Goal: Task Accomplishment & Management: Use online tool/utility

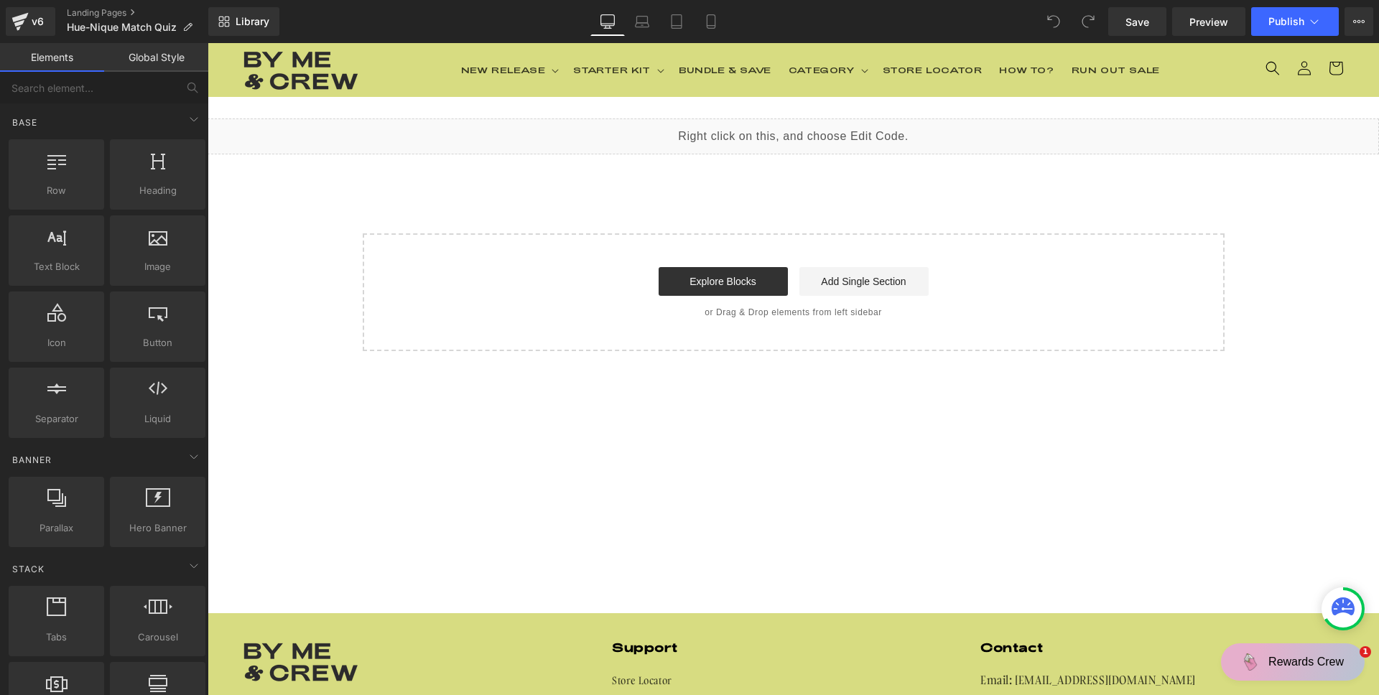
click at [788, 129] on div "Liquid" at bounding box center [794, 137] width 1172 height 36
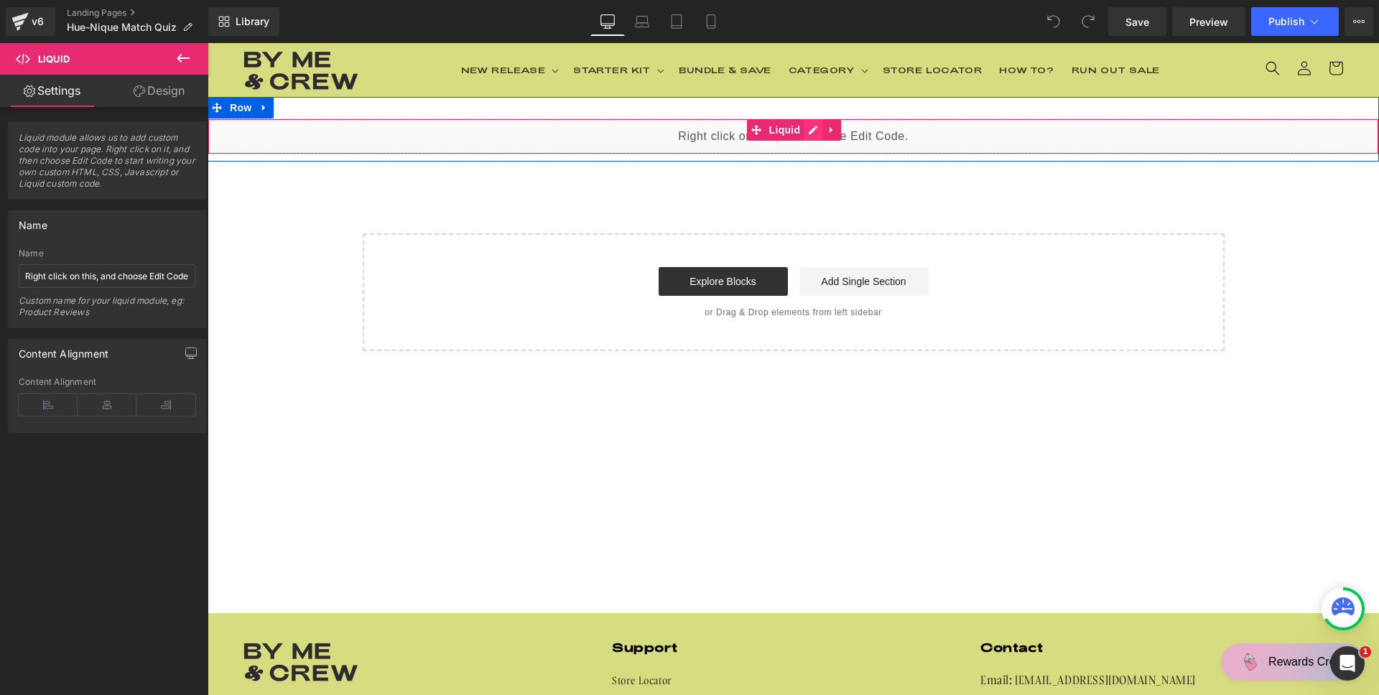
click at [803, 129] on div "Liquid" at bounding box center [794, 137] width 1172 height 36
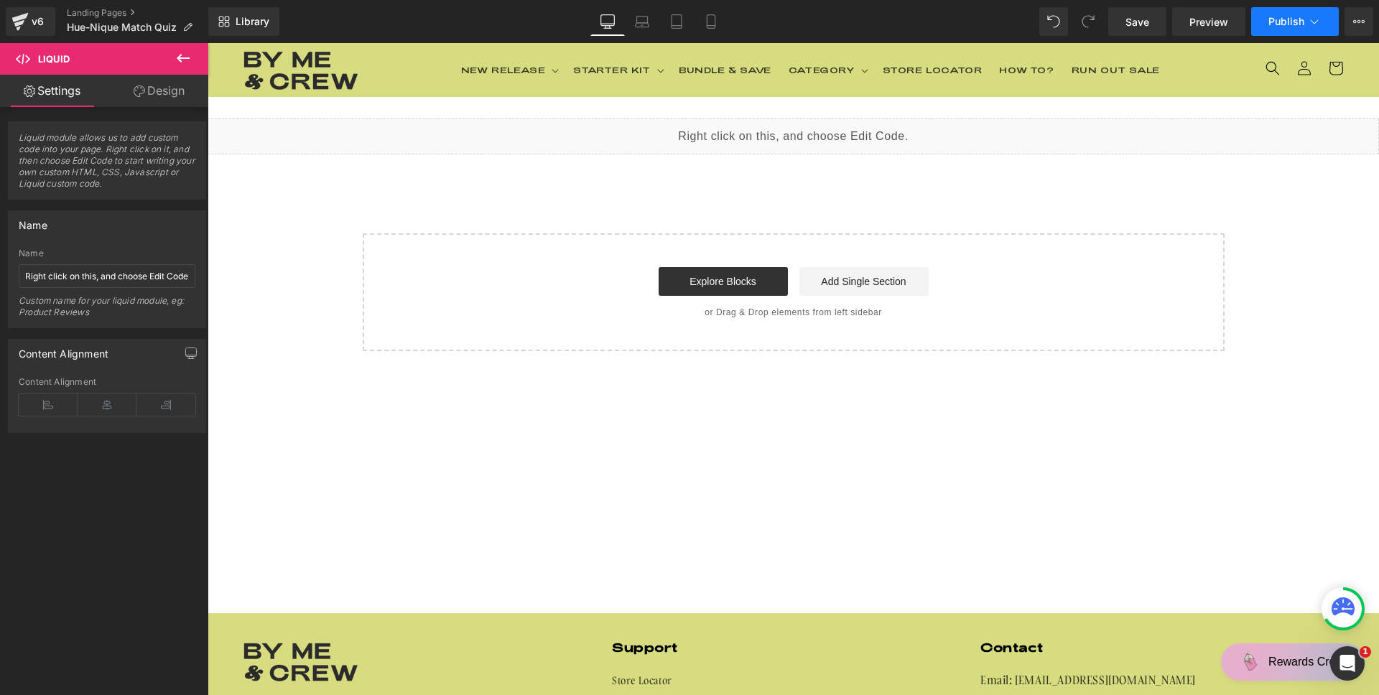
click at [1326, 19] on button "Publish" at bounding box center [1296, 21] width 88 height 29
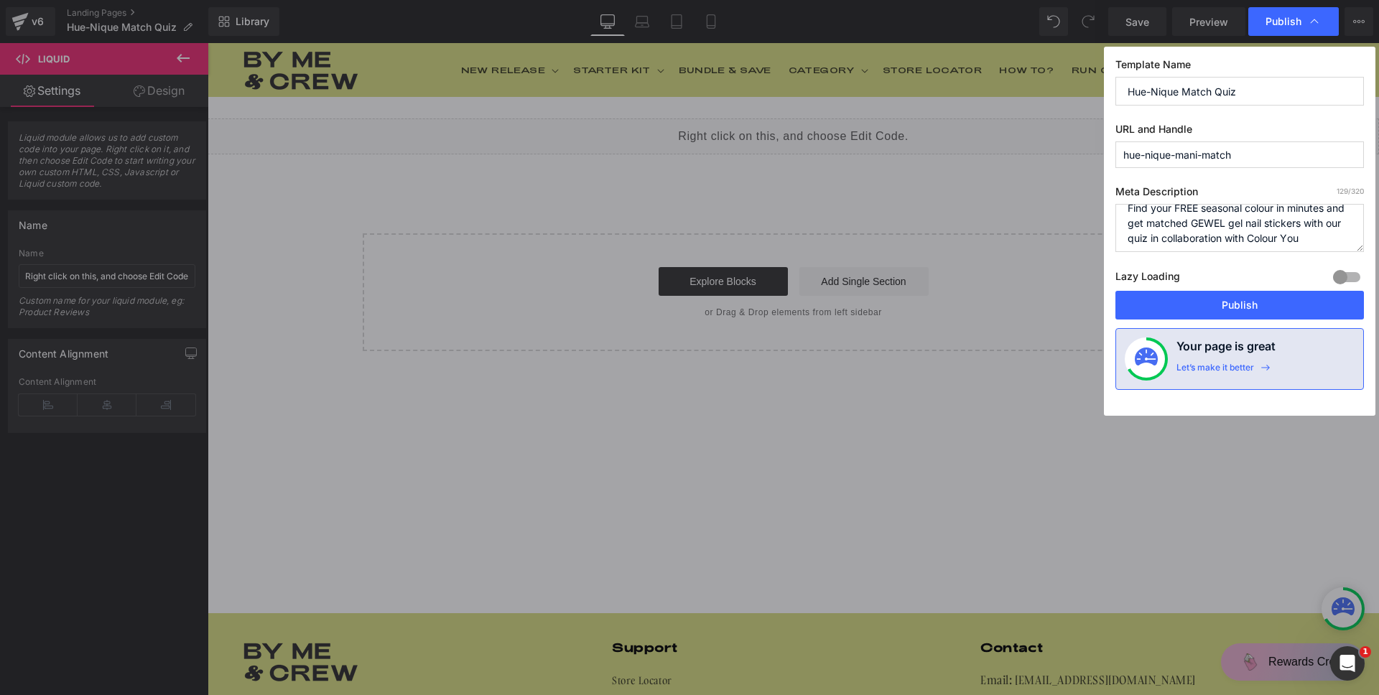
scroll to position [15, 0]
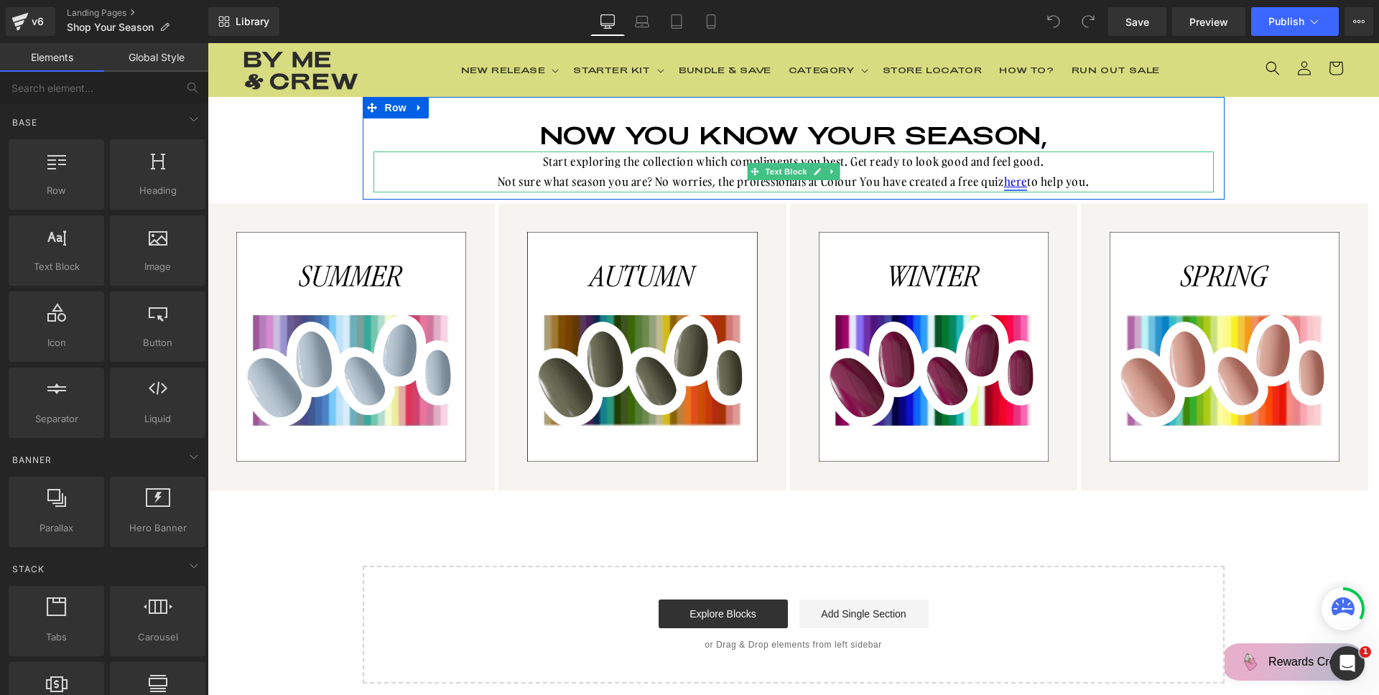
click at [1012, 185] on link "here" at bounding box center [1015, 182] width 23 height 16
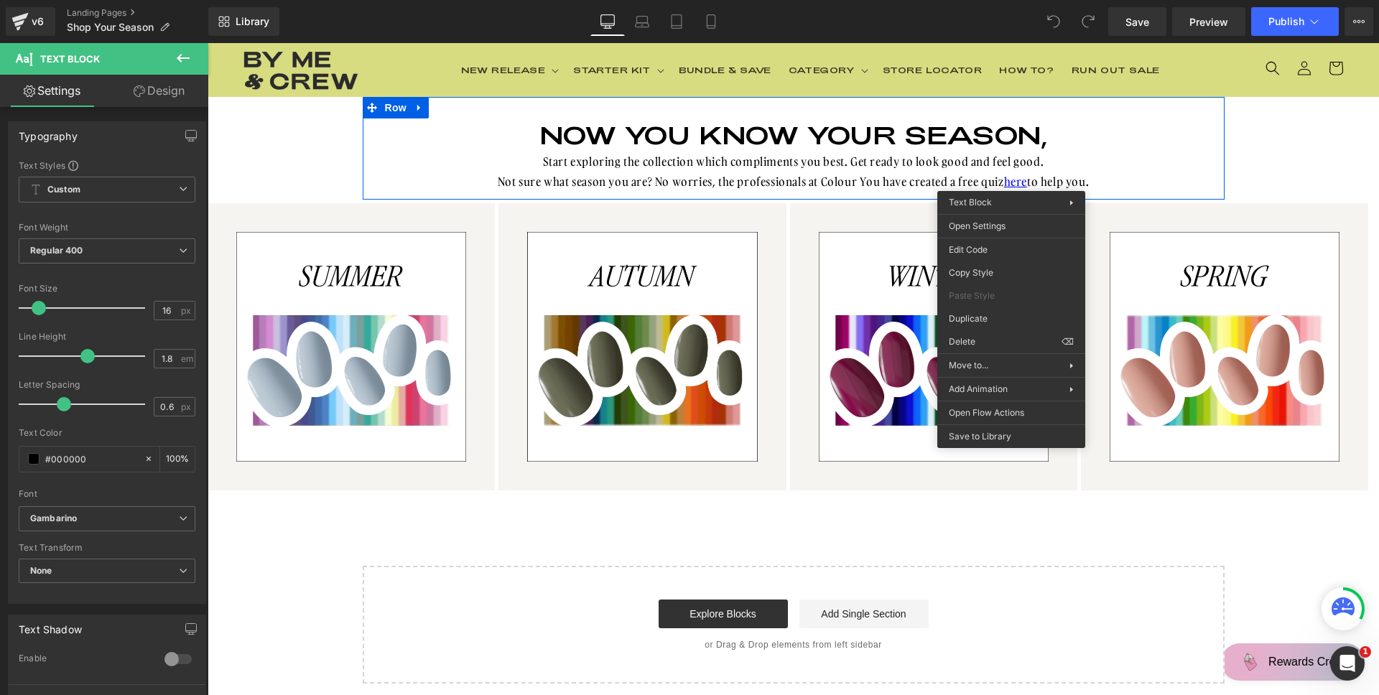
click at [1040, 179] on p "Not sure what season you are? No worries, the professionals at Colour You have …" at bounding box center [794, 182] width 841 height 21
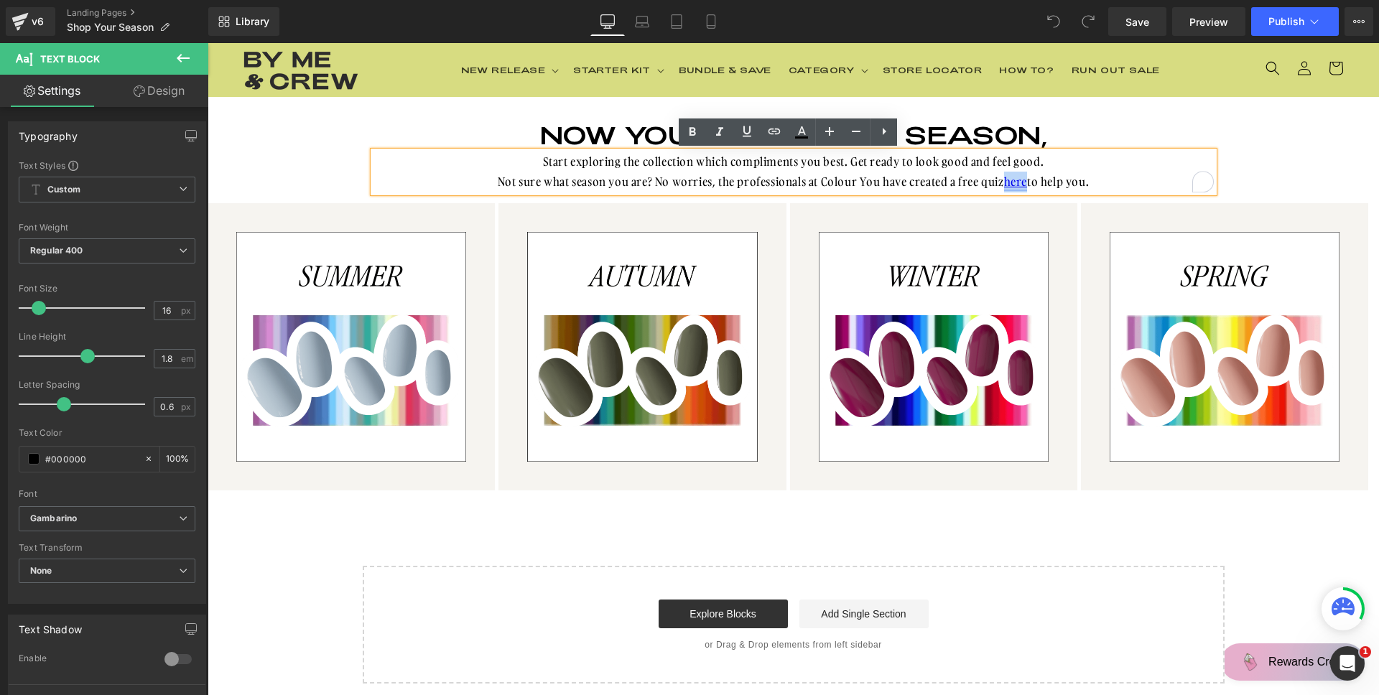
drag, startPoint x: 1025, startPoint y: 182, endPoint x: 1002, endPoint y: 185, distance: 22.4
click at [1002, 185] on p "Not sure what season you are? No worries, the professionals at Colour You have …" at bounding box center [794, 182] width 841 height 21
click at [881, 131] on icon at bounding box center [884, 131] width 17 height 17
click at [776, 131] on icon at bounding box center [775, 130] width 8 height 9
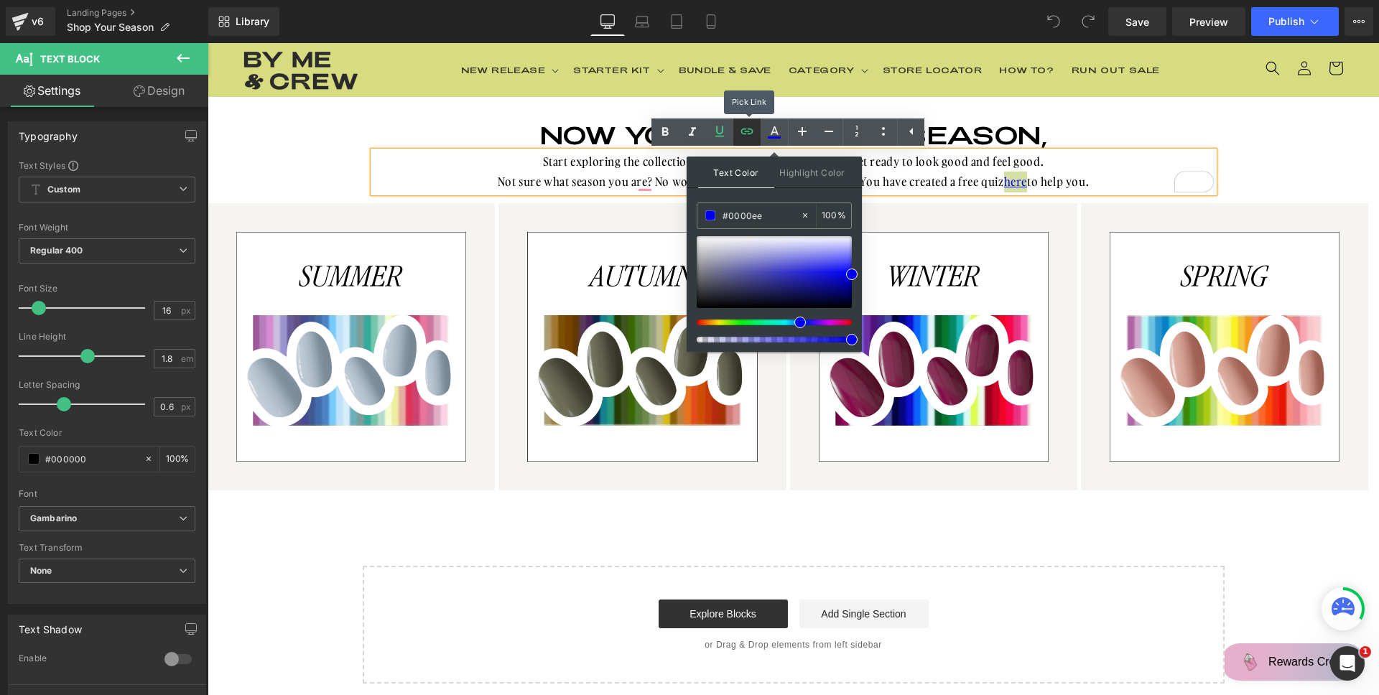
click at [749, 132] on icon at bounding box center [747, 131] width 17 height 17
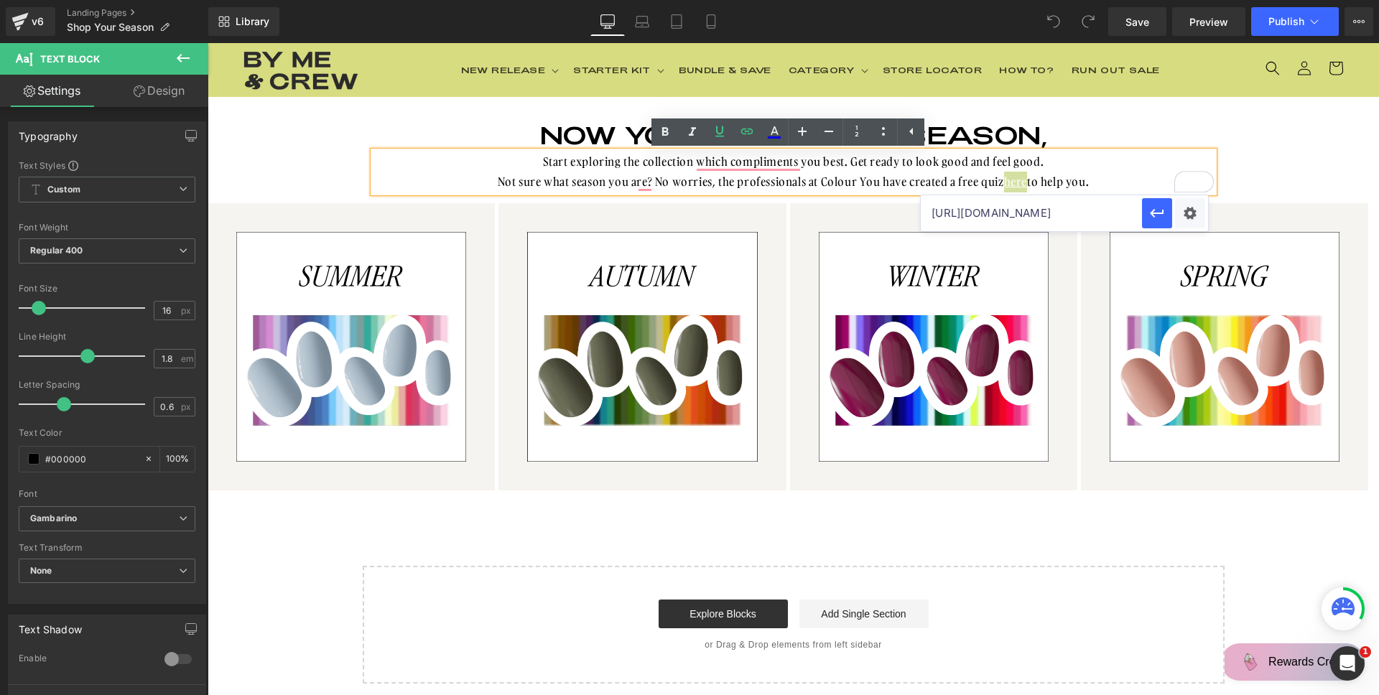
click at [1043, 221] on input "[URL][DOMAIN_NAME]" at bounding box center [1031, 213] width 221 height 36
paste input "ni-match"
type input "[URL][DOMAIN_NAME]"
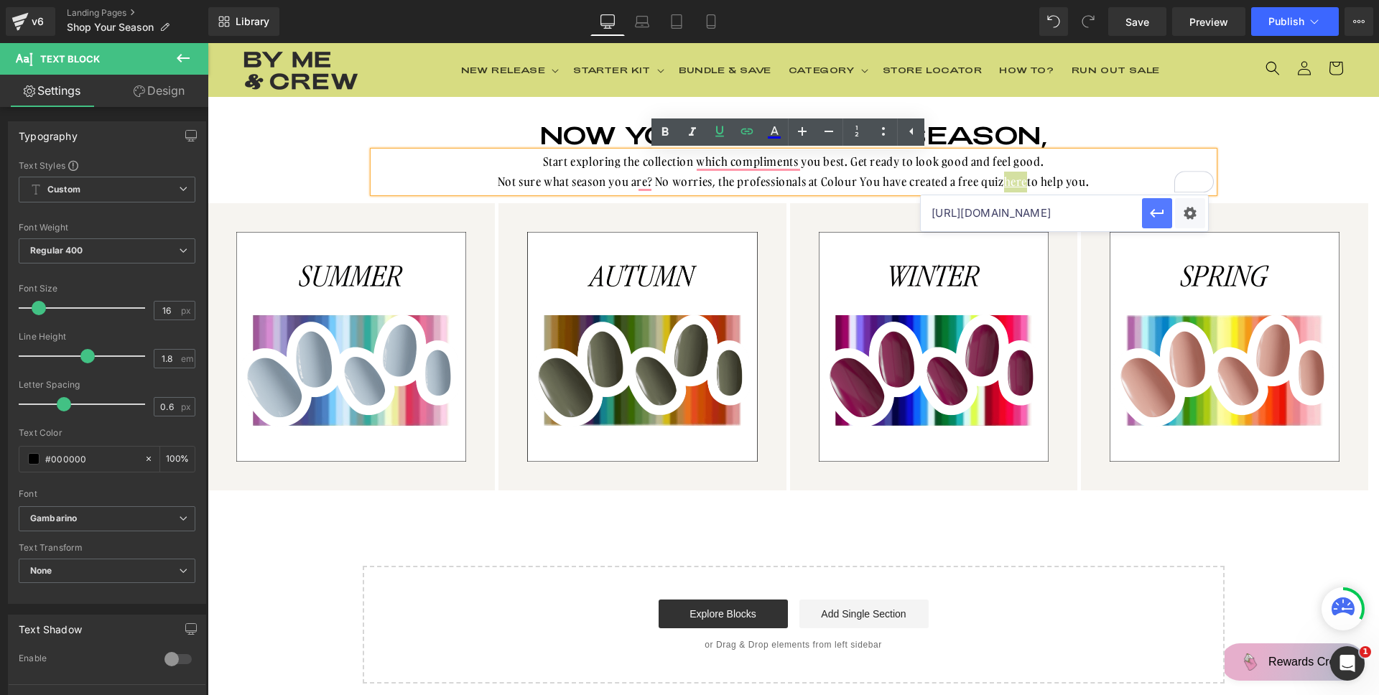
click at [1158, 216] on icon "button" at bounding box center [1157, 213] width 17 height 17
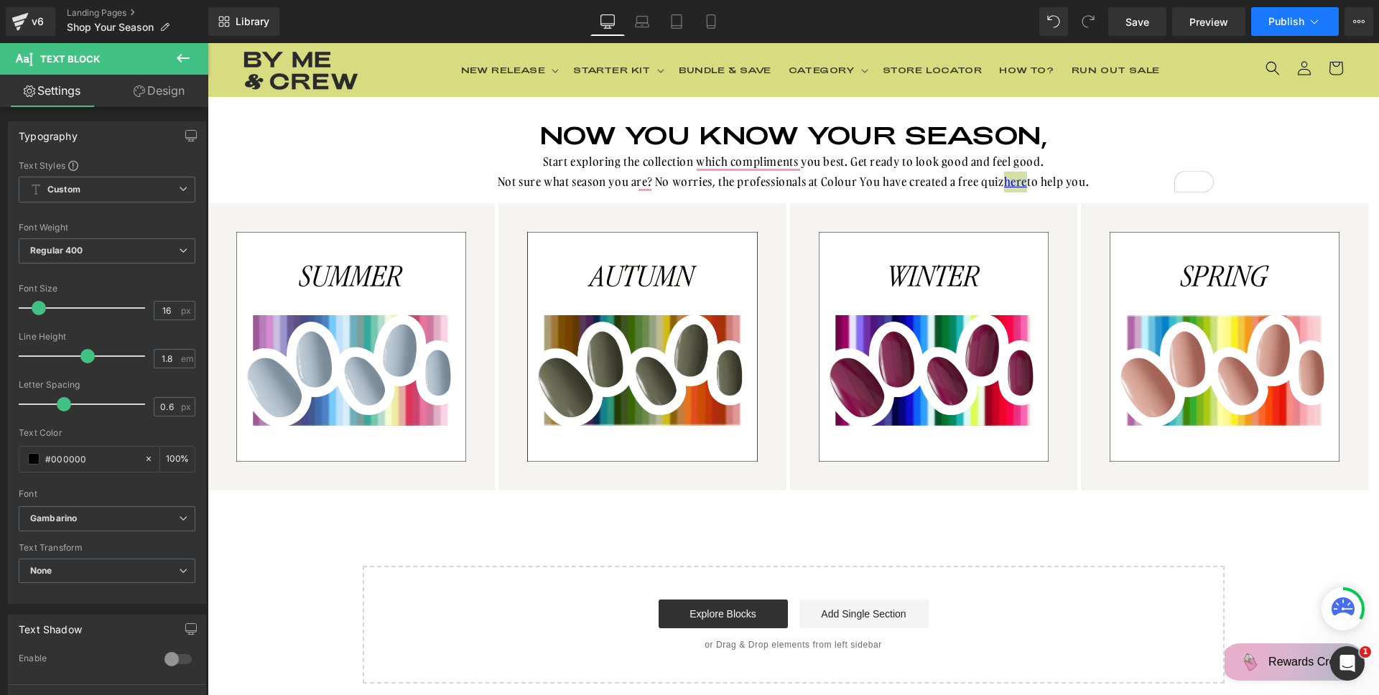
click at [1284, 29] on button "Publish" at bounding box center [1296, 21] width 88 height 29
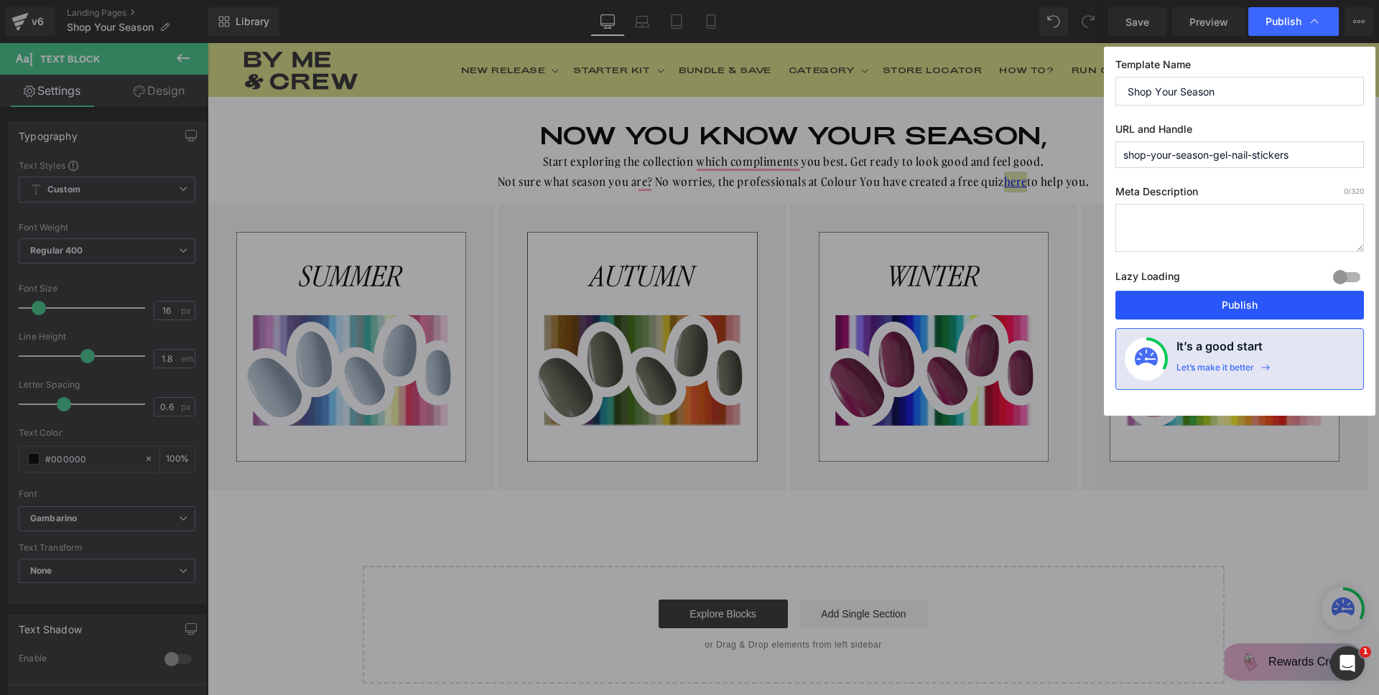
click at [1217, 296] on button "Publish" at bounding box center [1240, 305] width 249 height 29
